Goal: Task Accomplishment & Management: Use online tool/utility

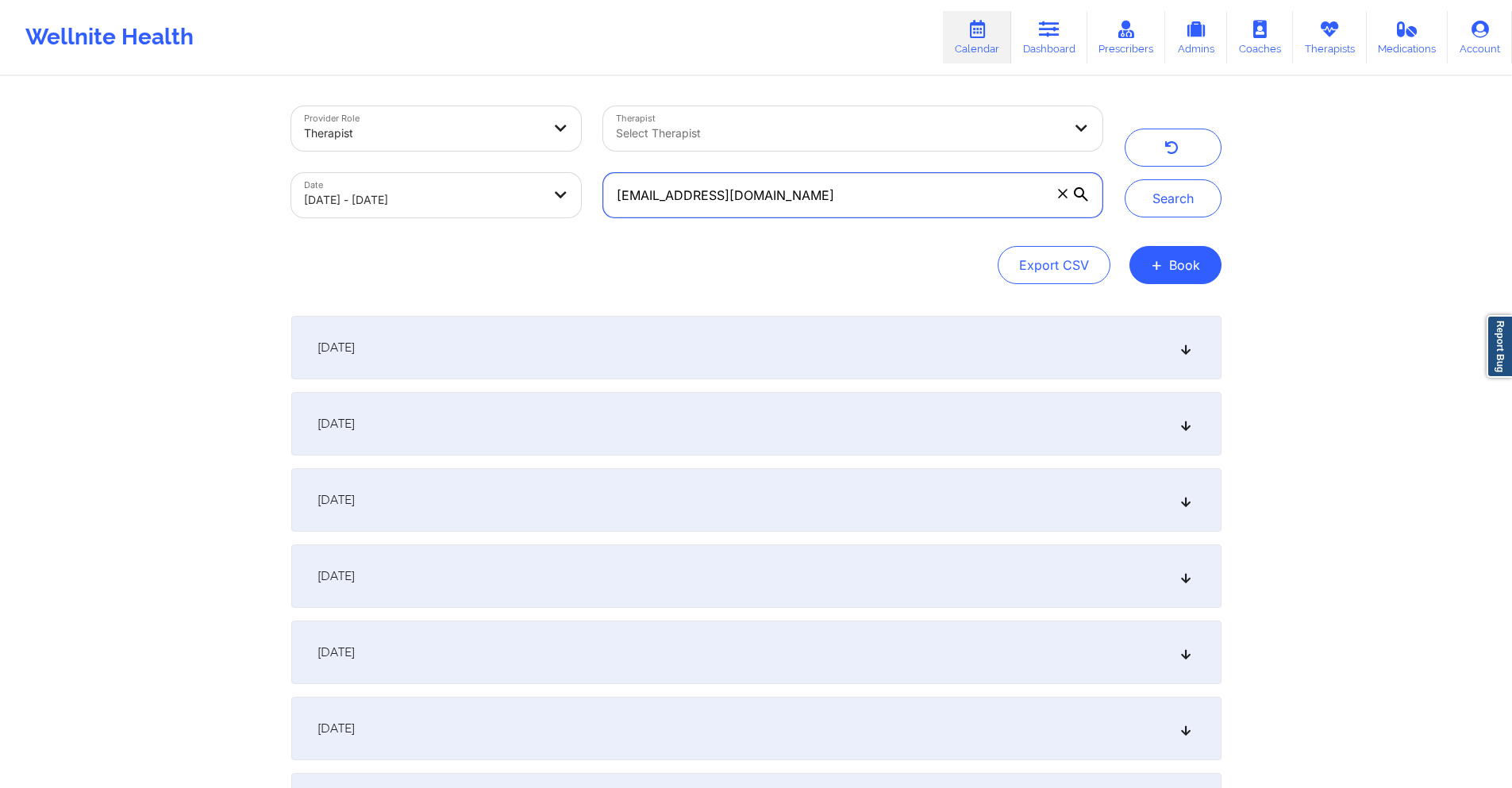
click at [727, 198] on input "[EMAIL_ADDRESS][DOMAIN_NAME]" at bounding box center [851, 195] width 498 height 45
paste input "courtneybueno"
click at [1179, 202] on button "Search" at bounding box center [1172, 198] width 97 height 38
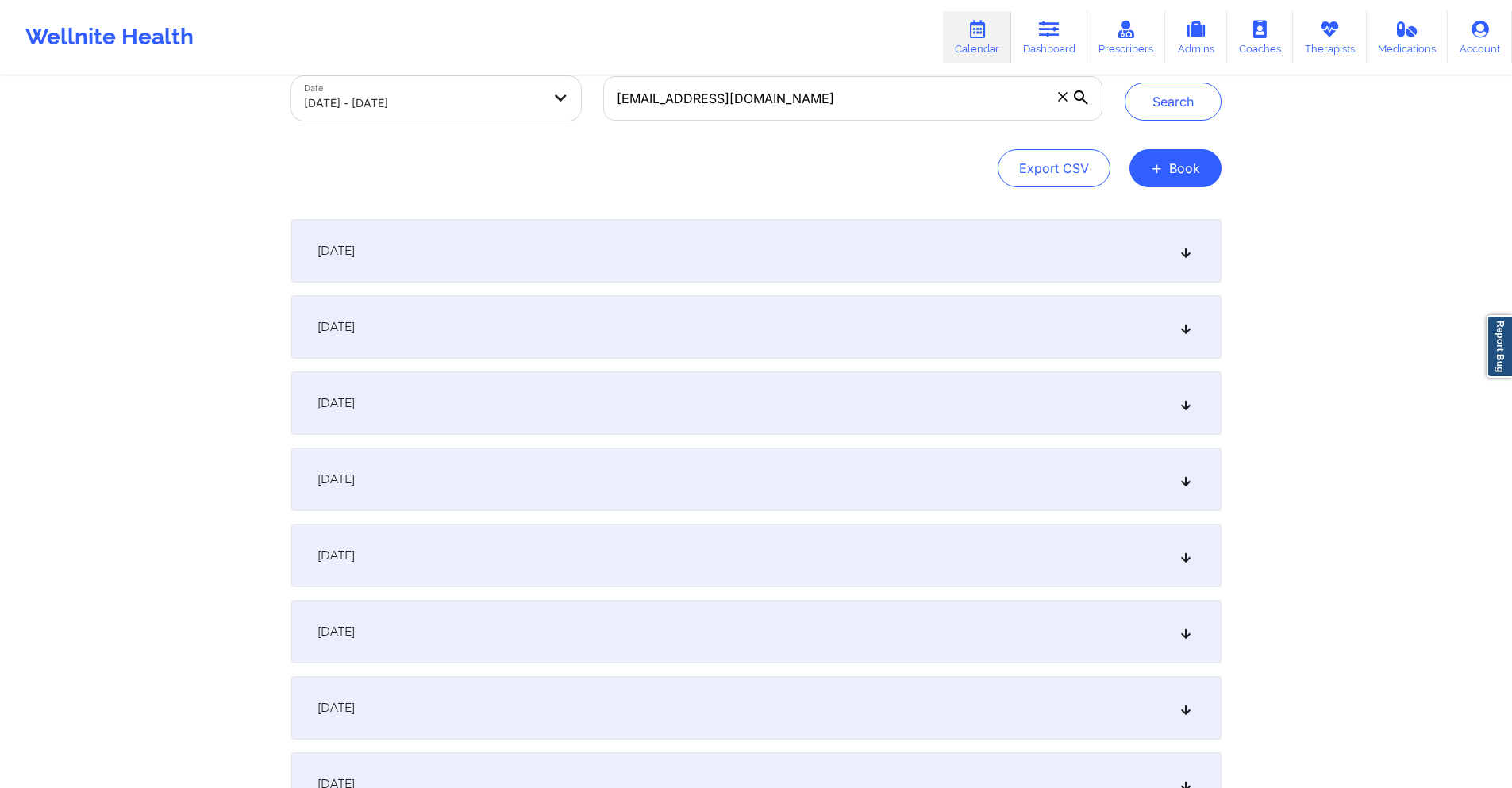
scroll to position [238, 0]
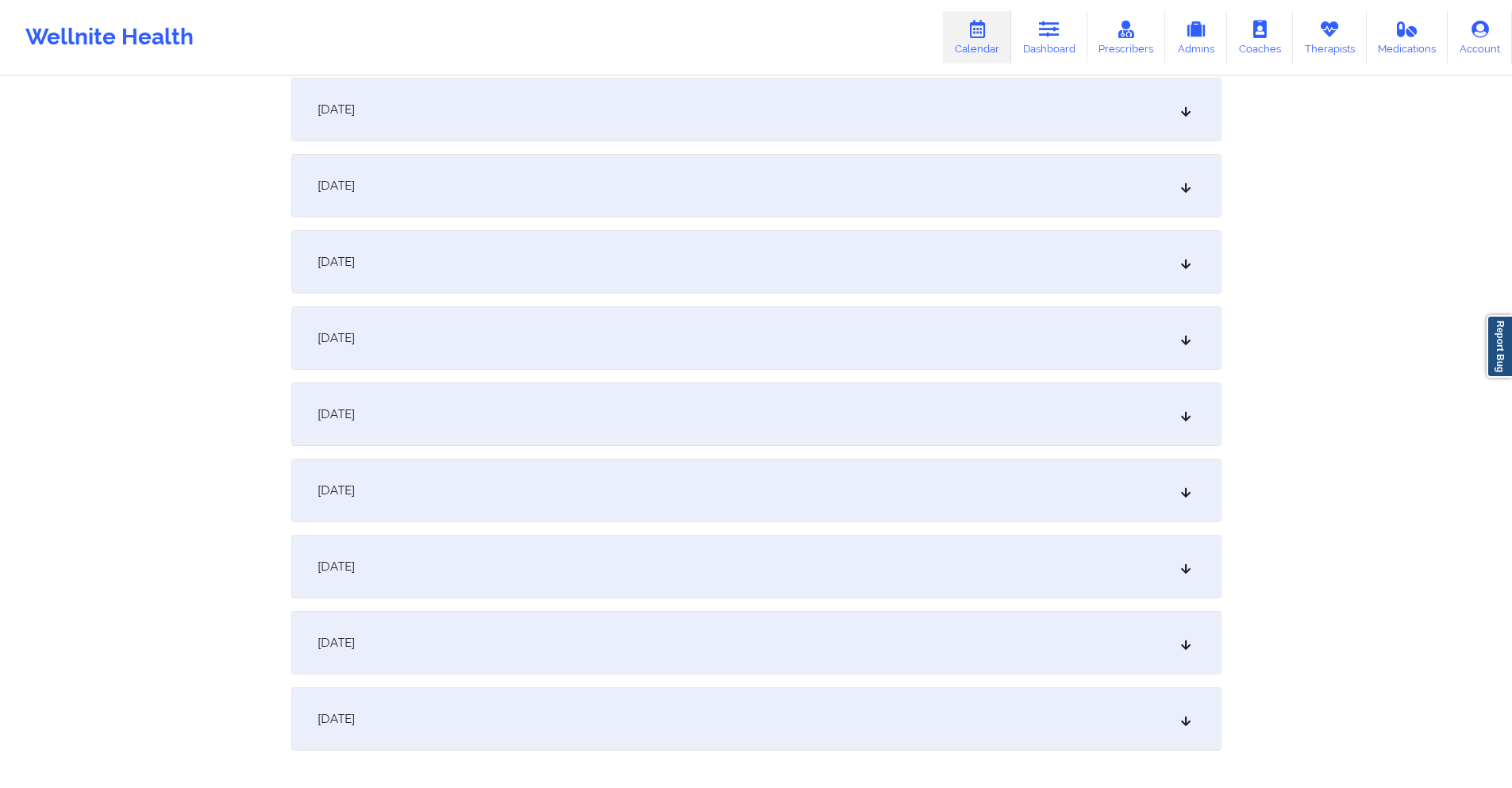
click at [612, 353] on div "[DATE]" at bounding box center [756, 338] width 930 height 63
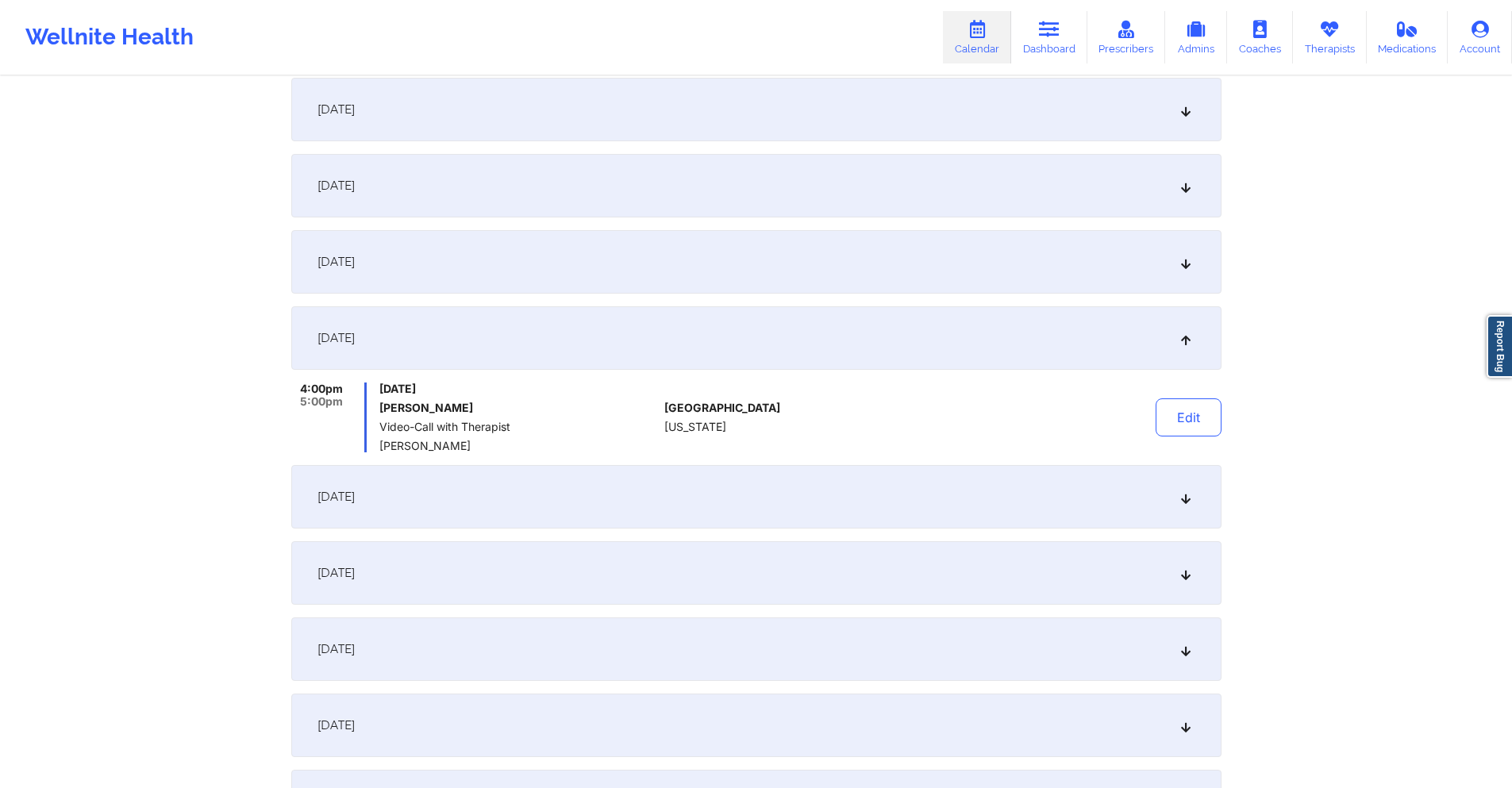
click at [642, 270] on div "[DATE]" at bounding box center [756, 262] width 930 height 63
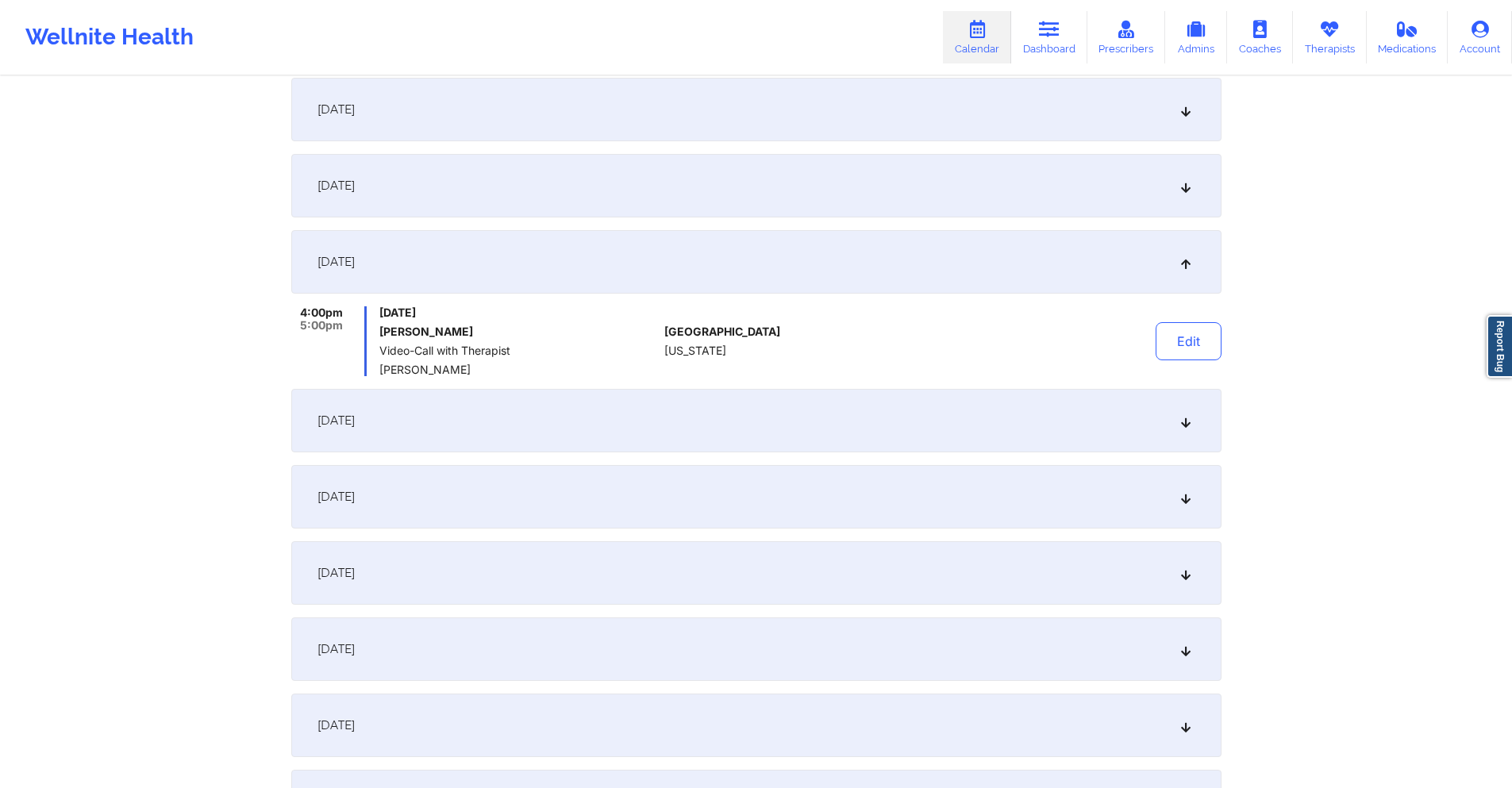
click at [605, 496] on div "[DATE]" at bounding box center [756, 496] width 930 height 63
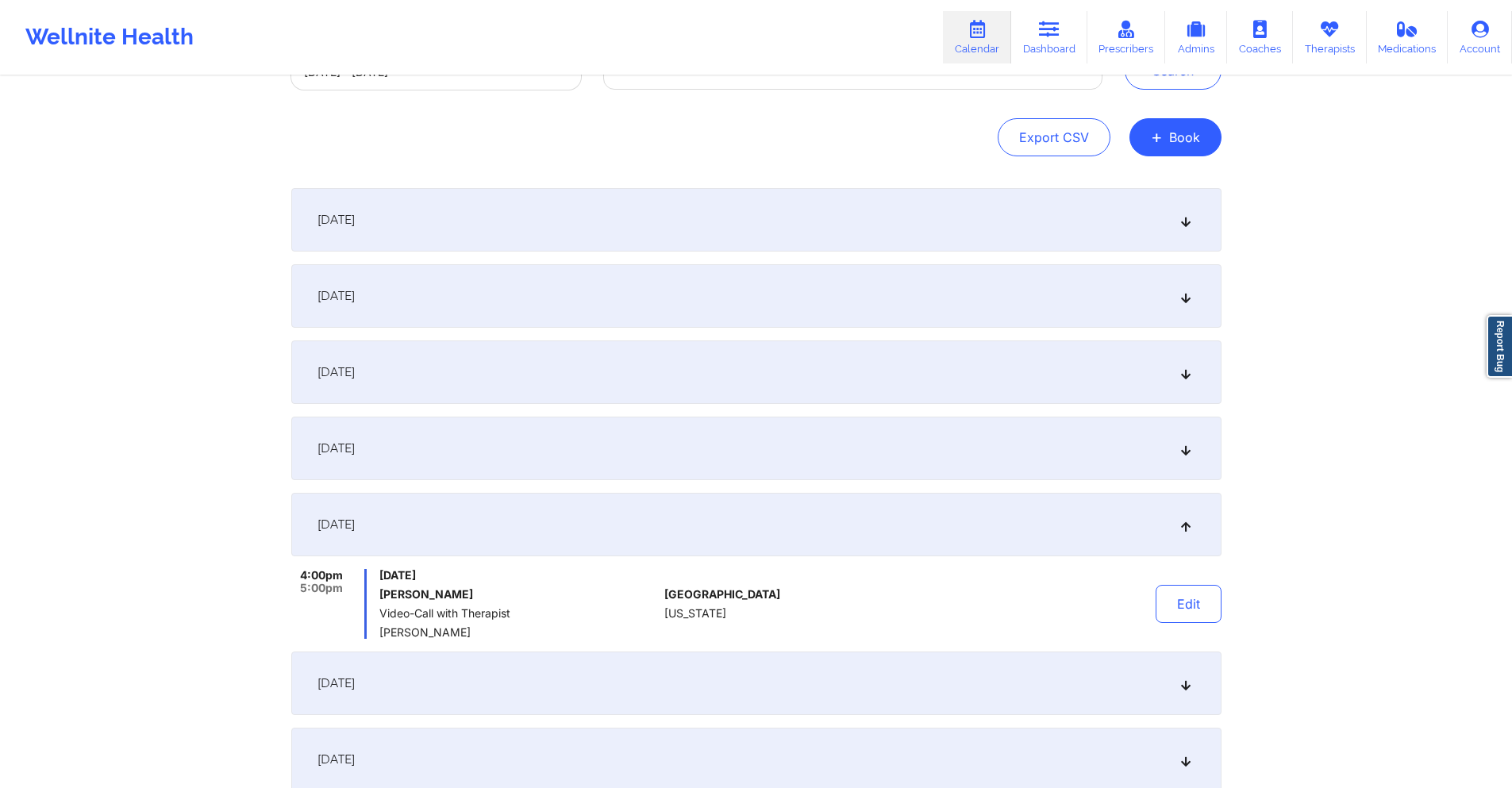
scroll to position [0, 0]
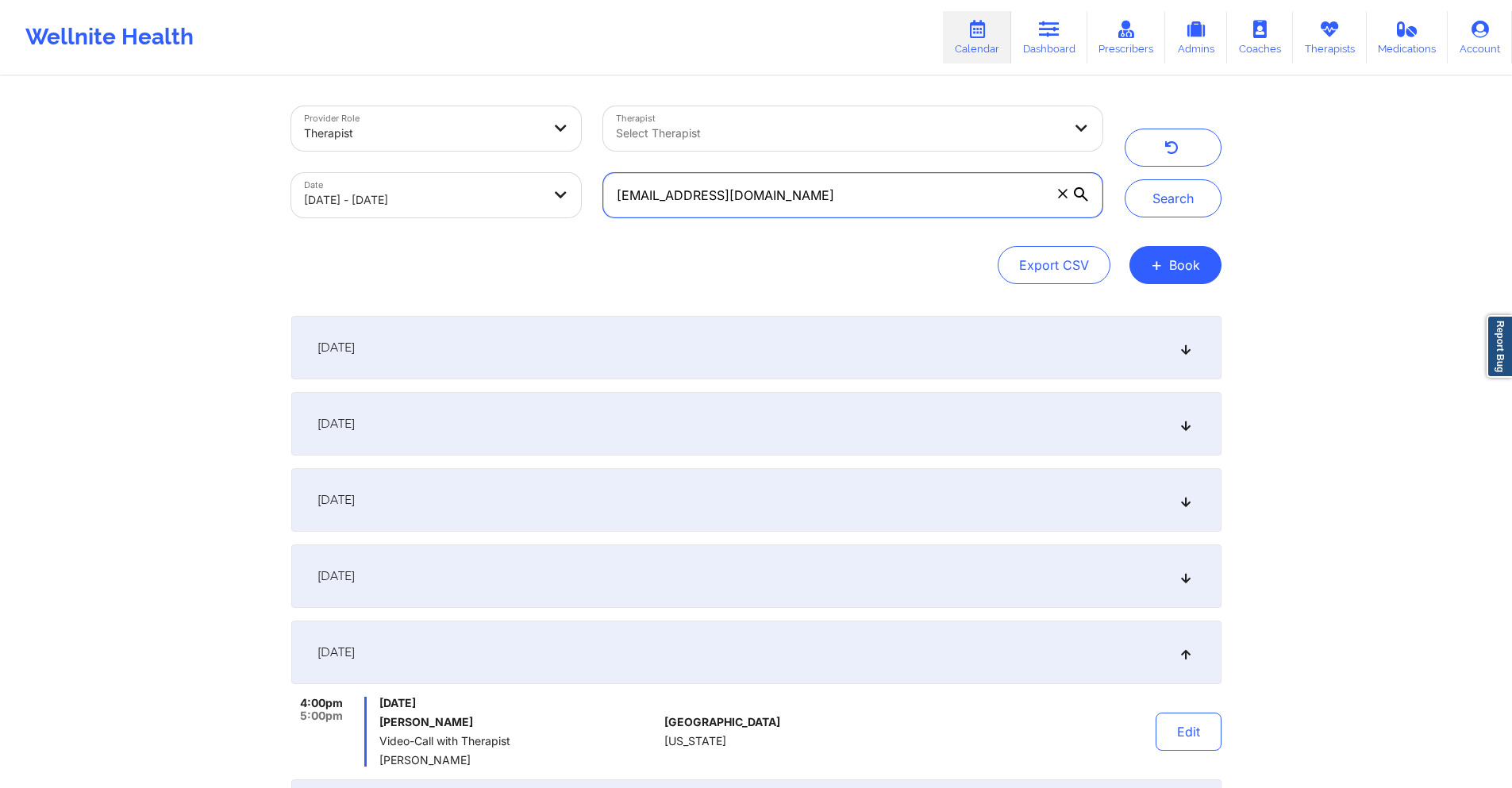
click at [804, 198] on input "[EMAIL_ADDRESS][DOMAIN_NAME]" at bounding box center [851, 195] width 498 height 45
click at [804, 198] on input "[EMAIL_ADDRESS][DOMAIN_NAME]" at bounding box center [851, 195] width 498 height 45
paste input "sappolon21@gmai"
click at [1166, 192] on button "Search" at bounding box center [1172, 198] width 97 height 38
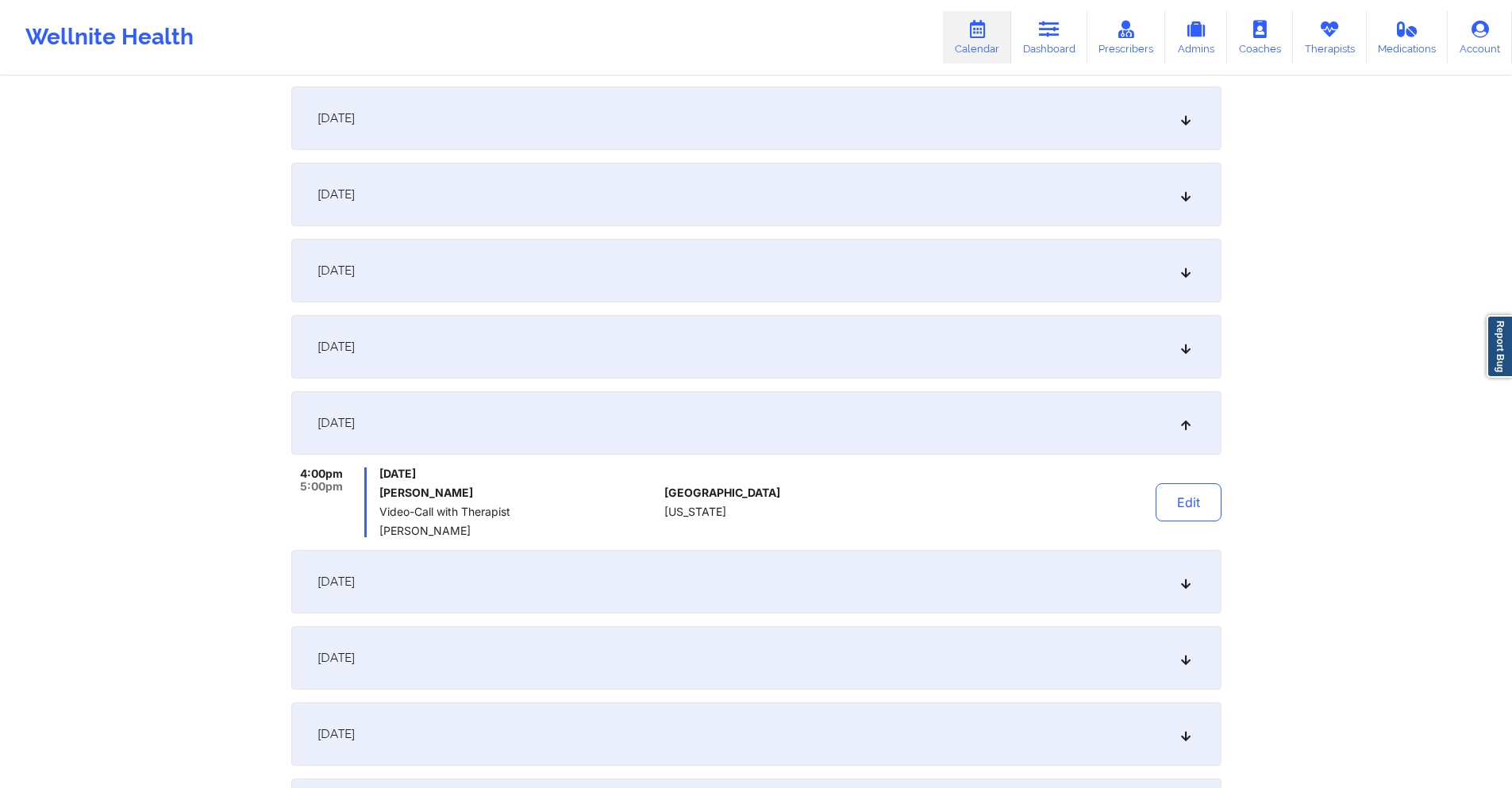
scroll to position [318, 0]
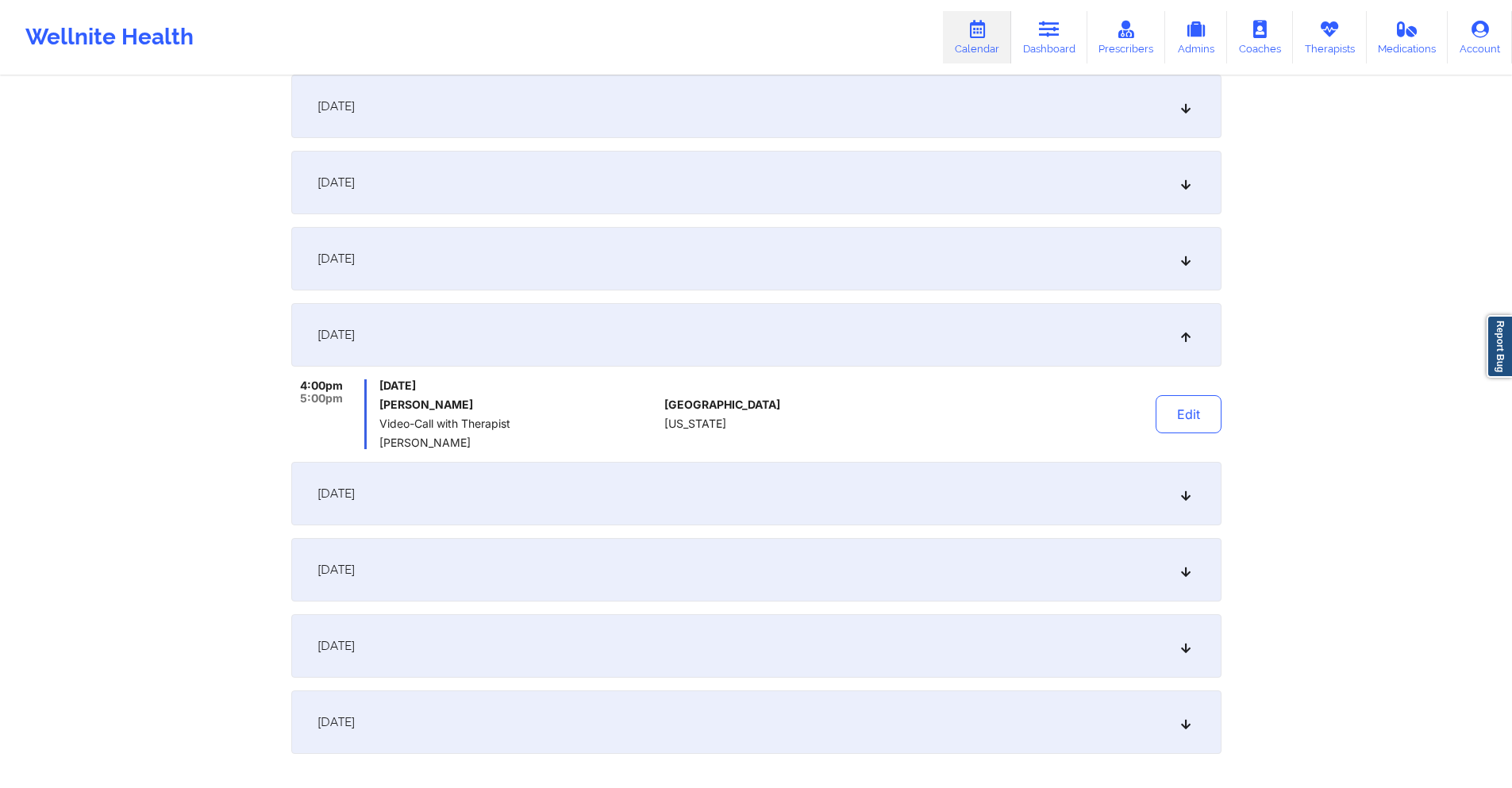
click at [538, 249] on div "[DATE]" at bounding box center [756, 258] width 930 height 63
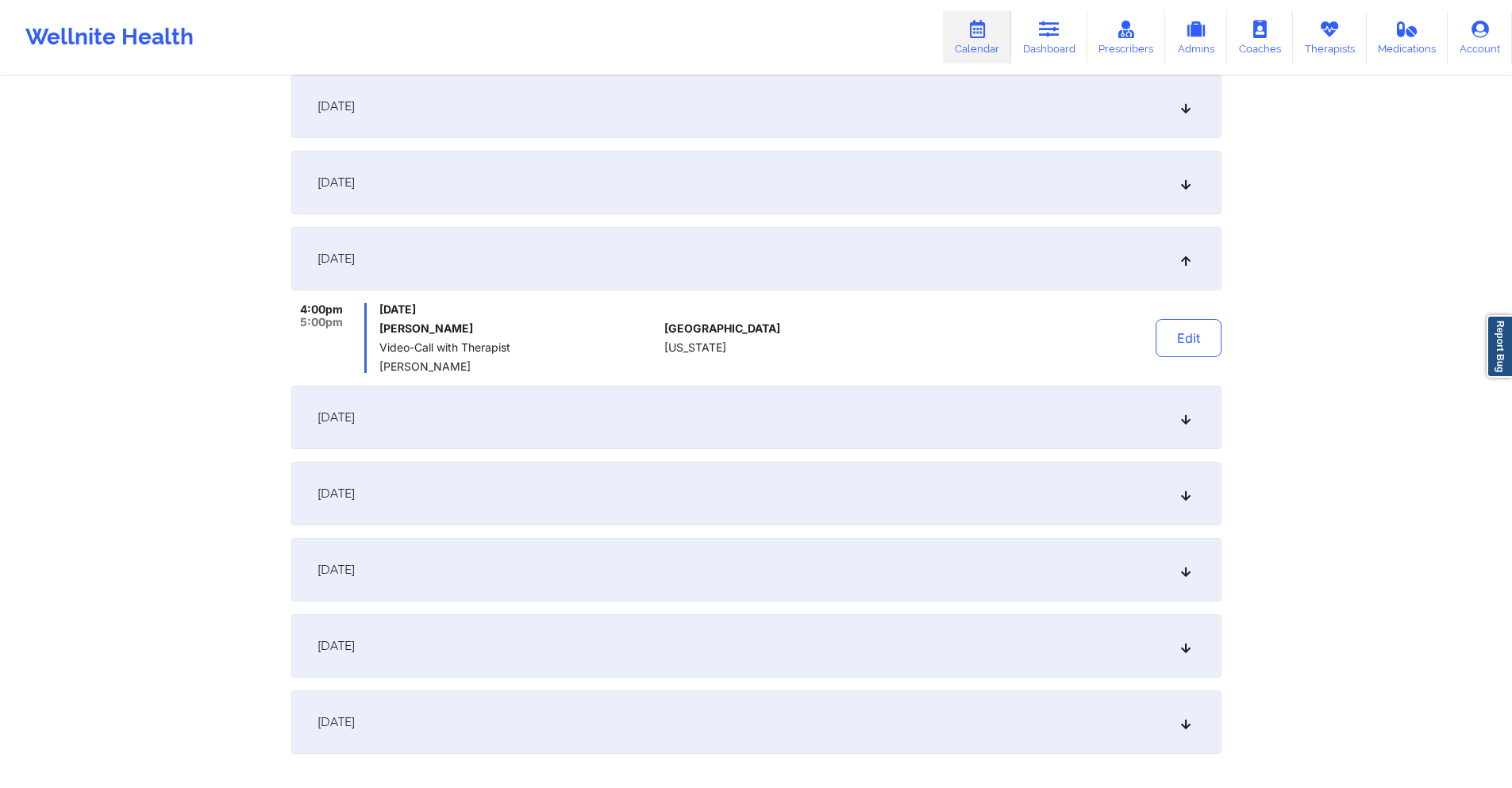
click at [550, 181] on div "[DATE]" at bounding box center [756, 183] width 930 height 63
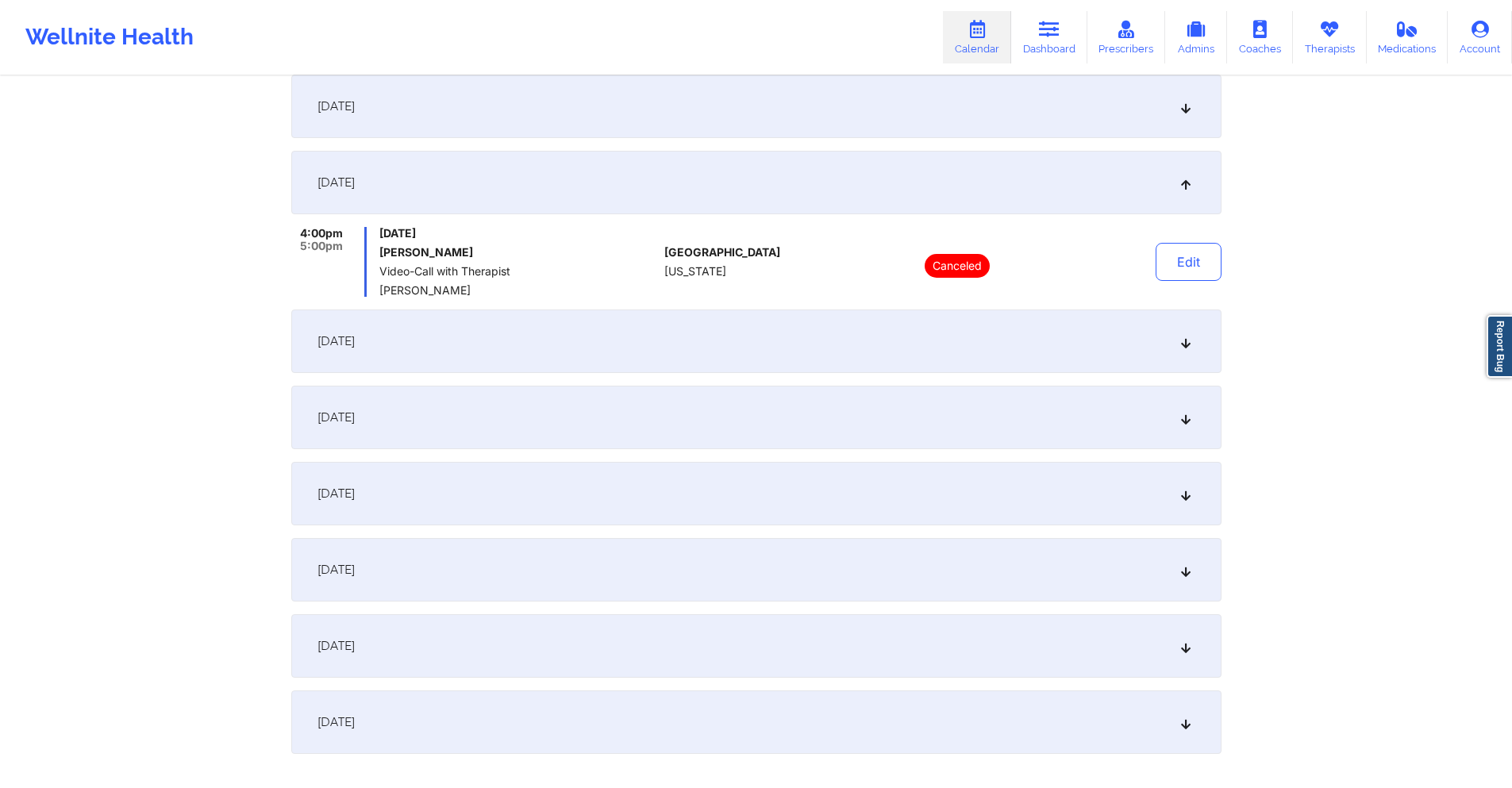
click at [565, 340] on div "[DATE]" at bounding box center [756, 341] width 930 height 63
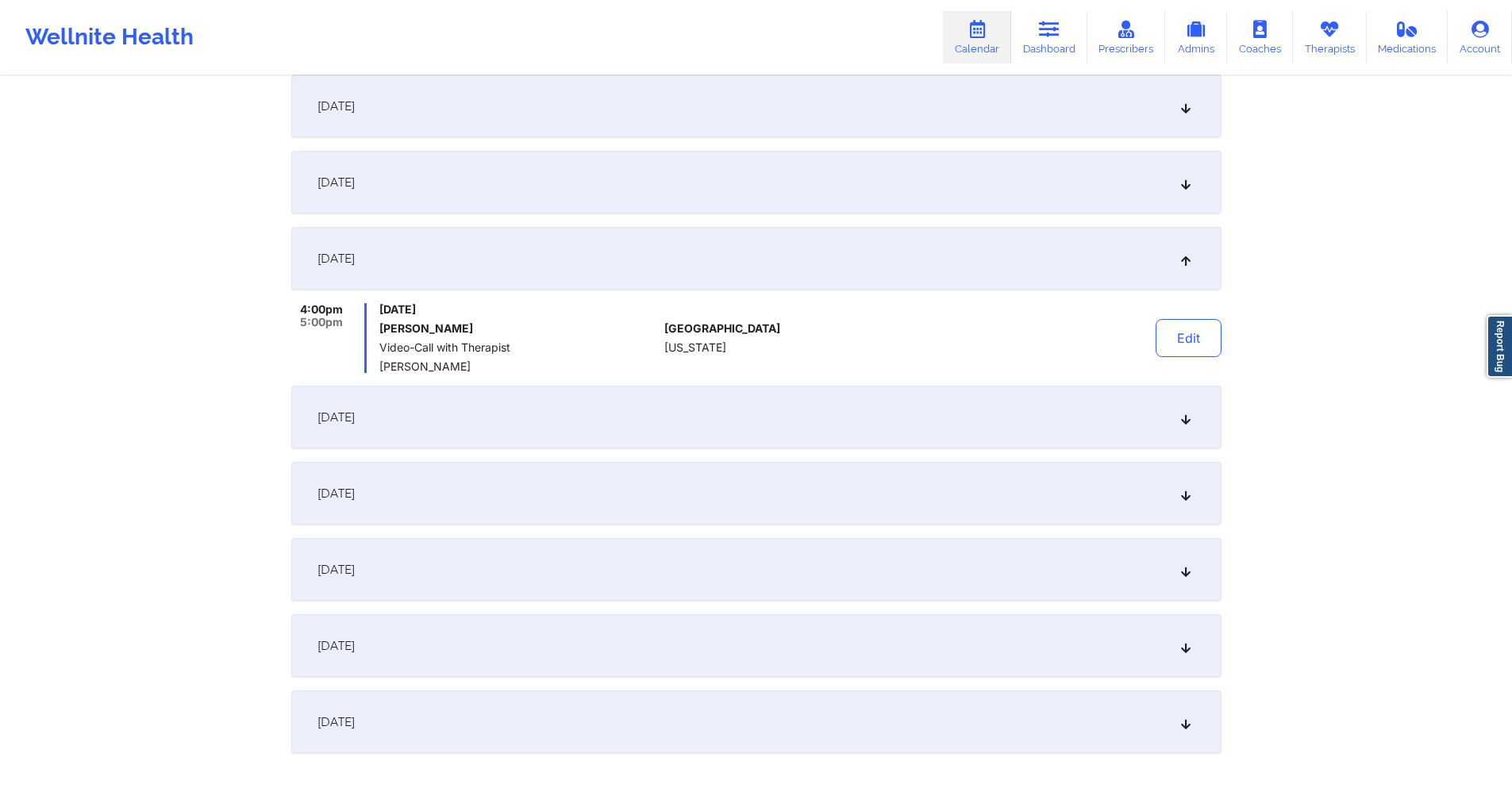
click at [561, 411] on div "[DATE]" at bounding box center [756, 418] width 930 height 63
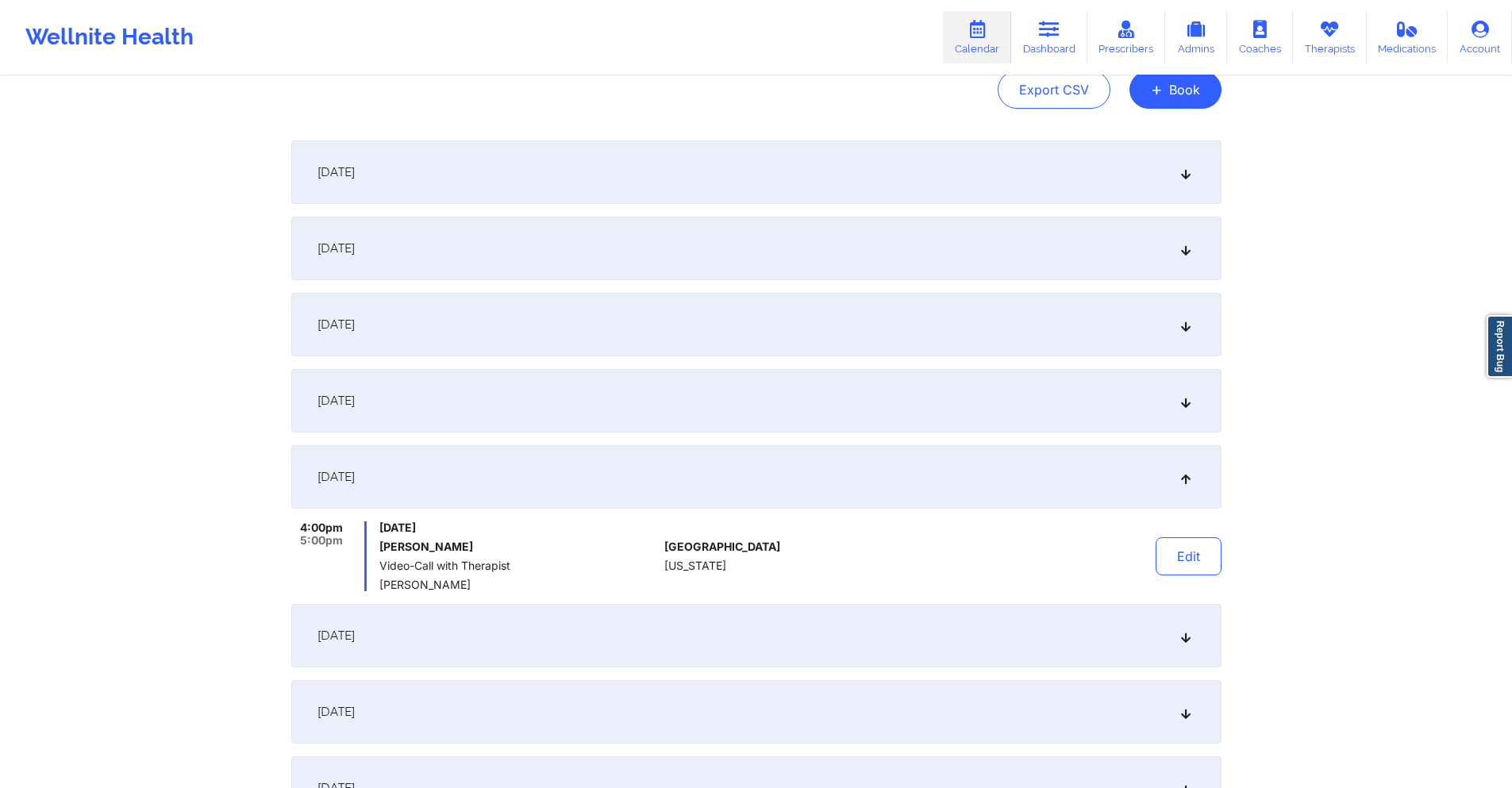
scroll to position [0, 0]
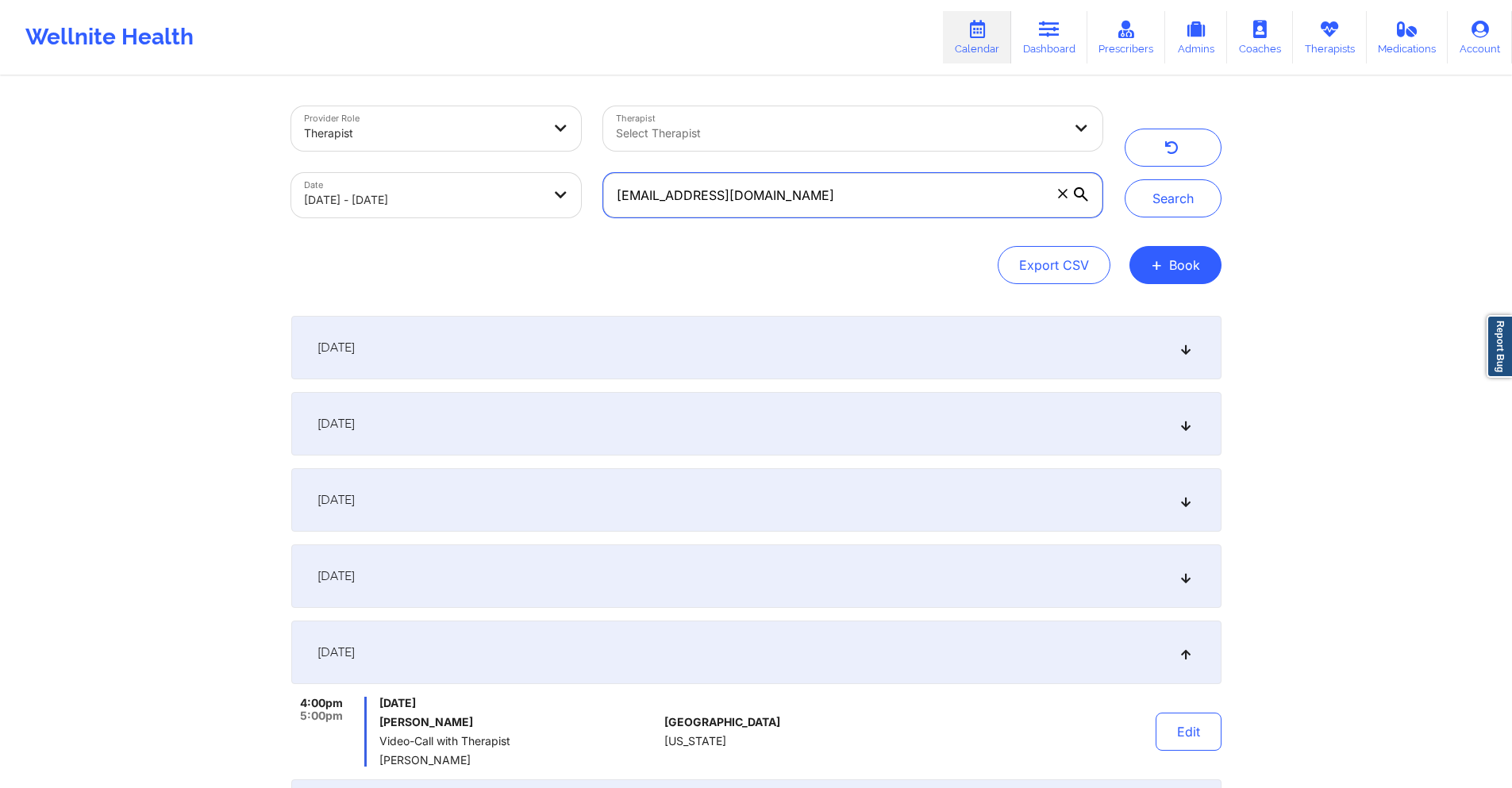
click at [845, 215] on input "[EMAIL_ADDRESS][DOMAIN_NAME]" at bounding box center [851, 195] width 498 height 45
click at [845, 214] on input "[EMAIL_ADDRESS][DOMAIN_NAME]" at bounding box center [851, 195] width 498 height 45
paste input "[EMAIL_ADDRESS]"
click at [1146, 213] on button "Search" at bounding box center [1172, 198] width 97 height 38
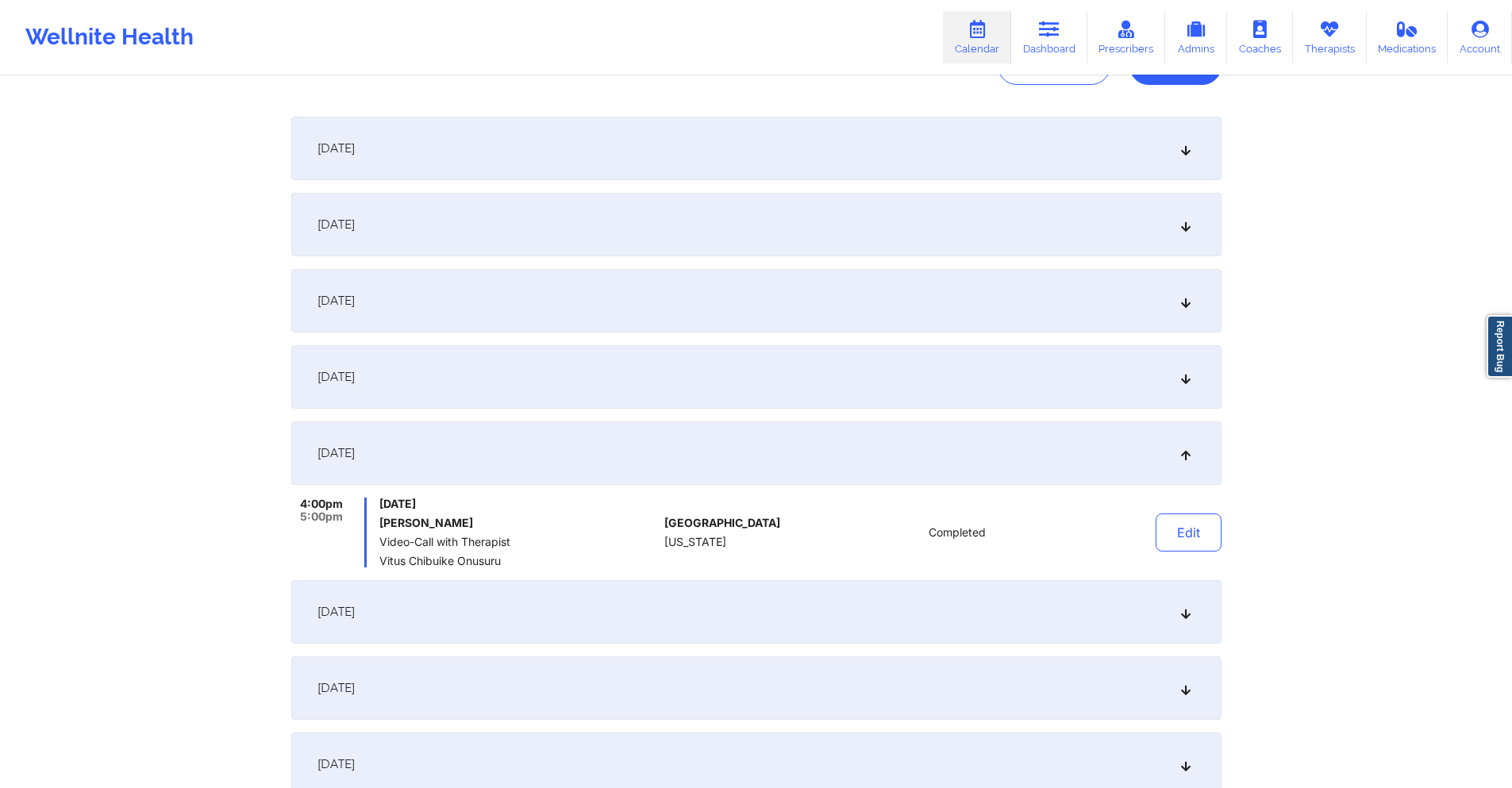
scroll to position [318, 0]
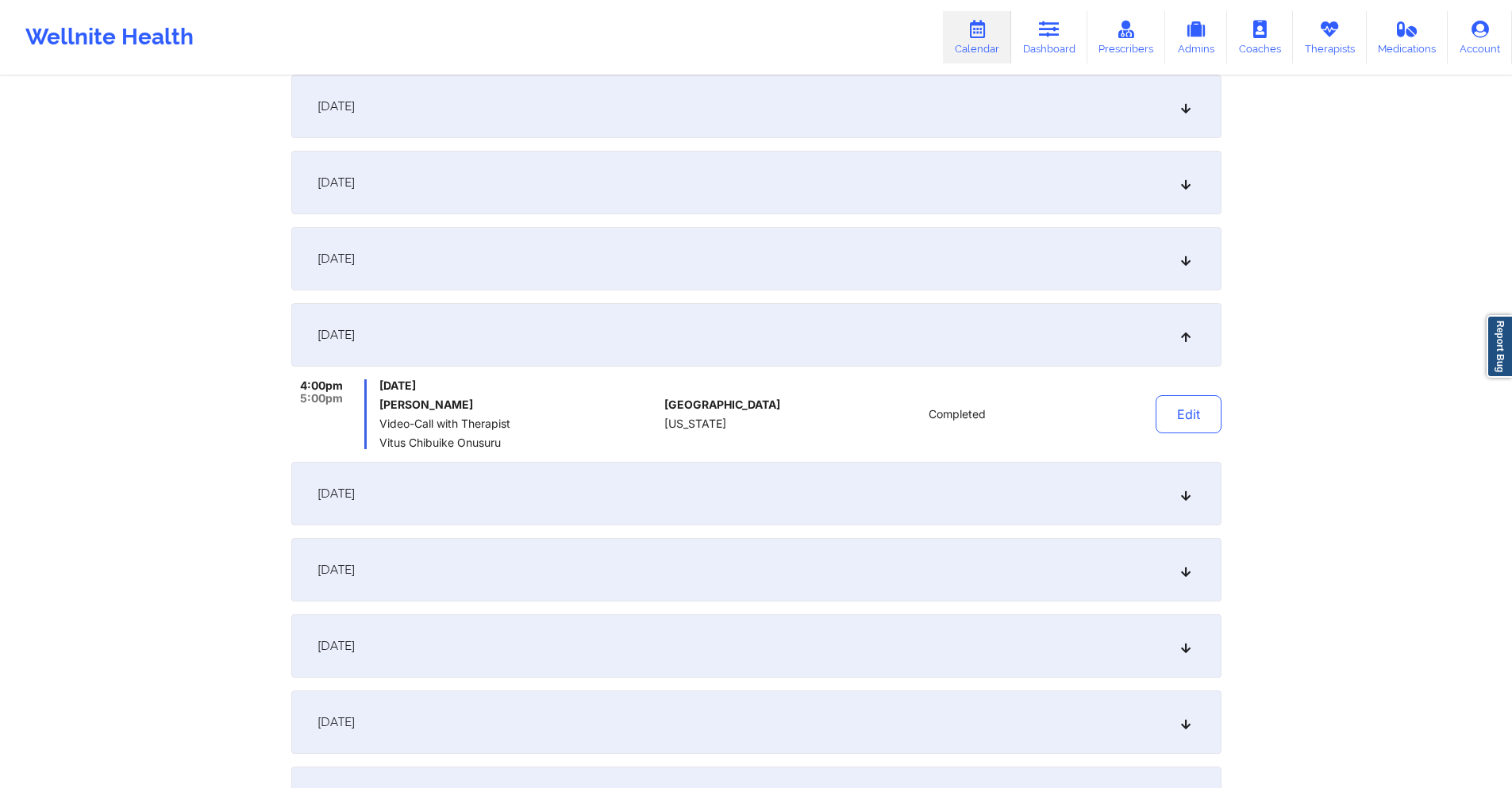
click at [698, 499] on div "[DATE]" at bounding box center [756, 493] width 930 height 63
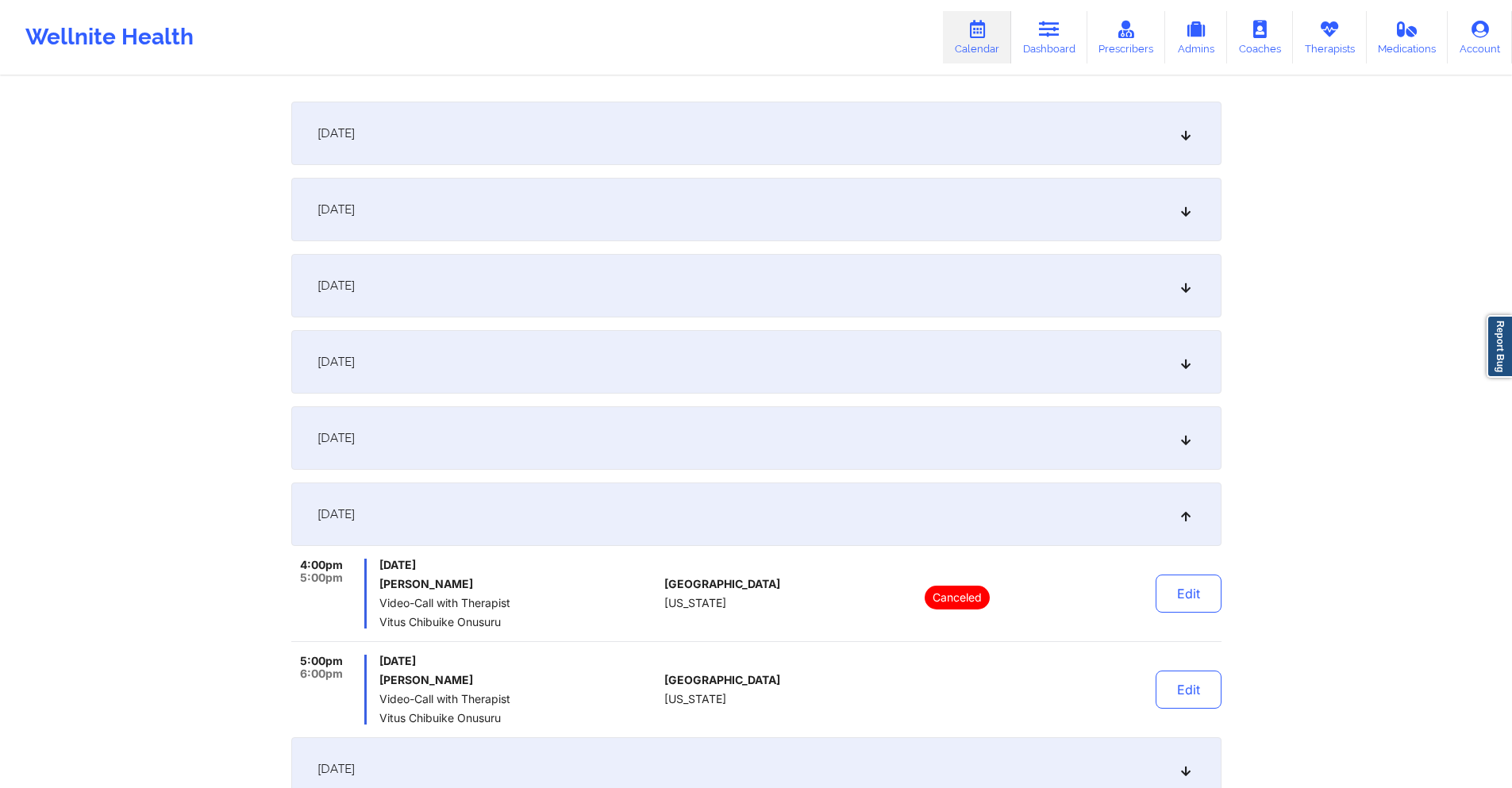
scroll to position [0, 0]
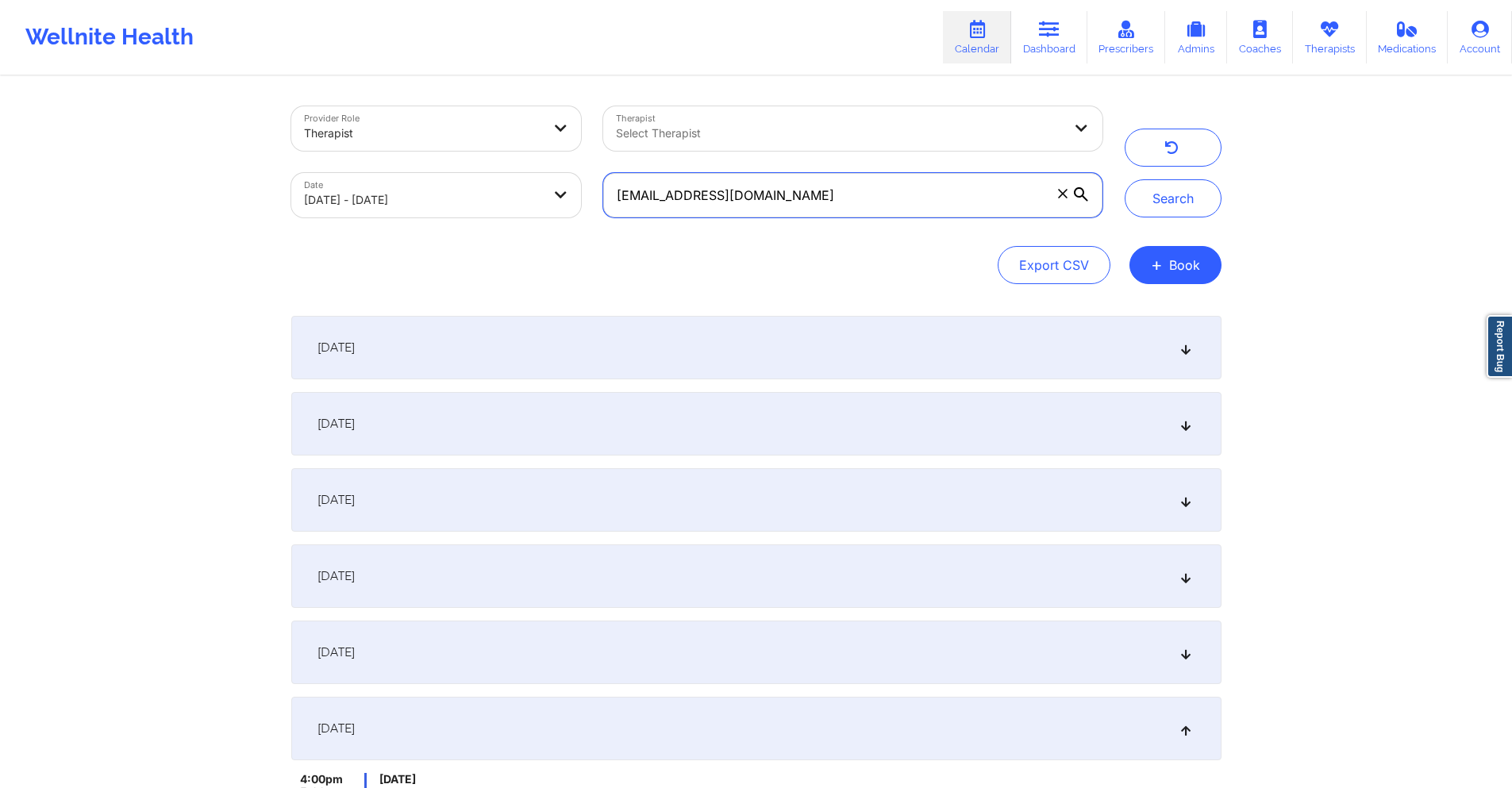
click at [902, 205] on input "[EMAIL_ADDRESS][DOMAIN_NAME]" at bounding box center [851, 195] width 498 height 45
click at [898, 205] on input "[EMAIL_ADDRESS][DOMAIN_NAME]" at bounding box center [851, 195] width 498 height 45
click at [897, 204] on input "[EMAIL_ADDRESS][DOMAIN_NAME]" at bounding box center [851, 195] width 498 height 45
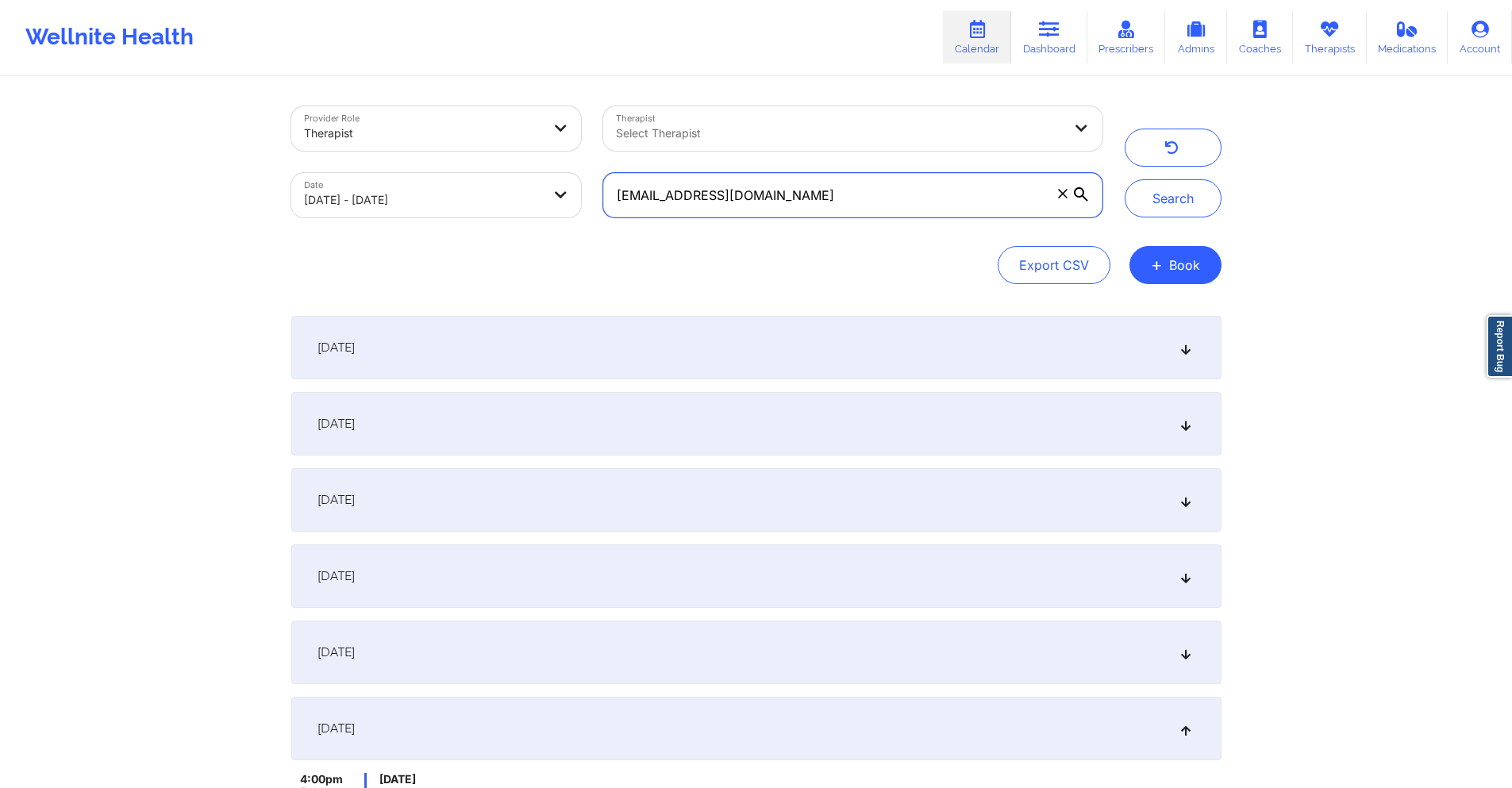
click at [897, 204] on input "[EMAIL_ADDRESS][DOMAIN_NAME]" at bounding box center [851, 195] width 498 height 45
drag, startPoint x: 897, startPoint y: 204, endPoint x: 876, endPoint y: 202, distance: 21.1
paste input "[EMAIL_ADDRESS]"
type input "[EMAIL_ADDRESS][DOMAIN_NAME]"
click at [1135, 201] on button "Search" at bounding box center [1172, 198] width 97 height 38
